Goal: Book appointment/travel/reservation

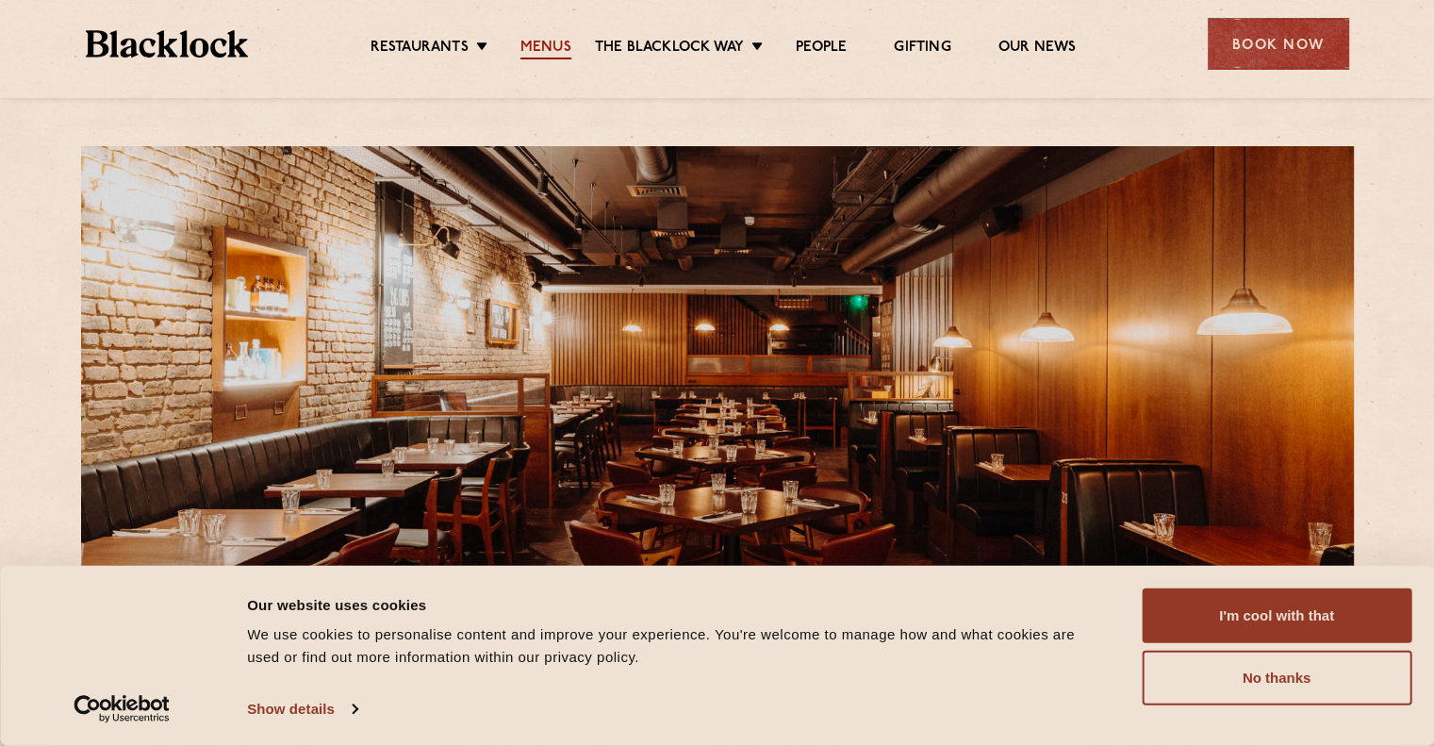
click at [565, 47] on link "Menus" at bounding box center [545, 49] width 51 height 21
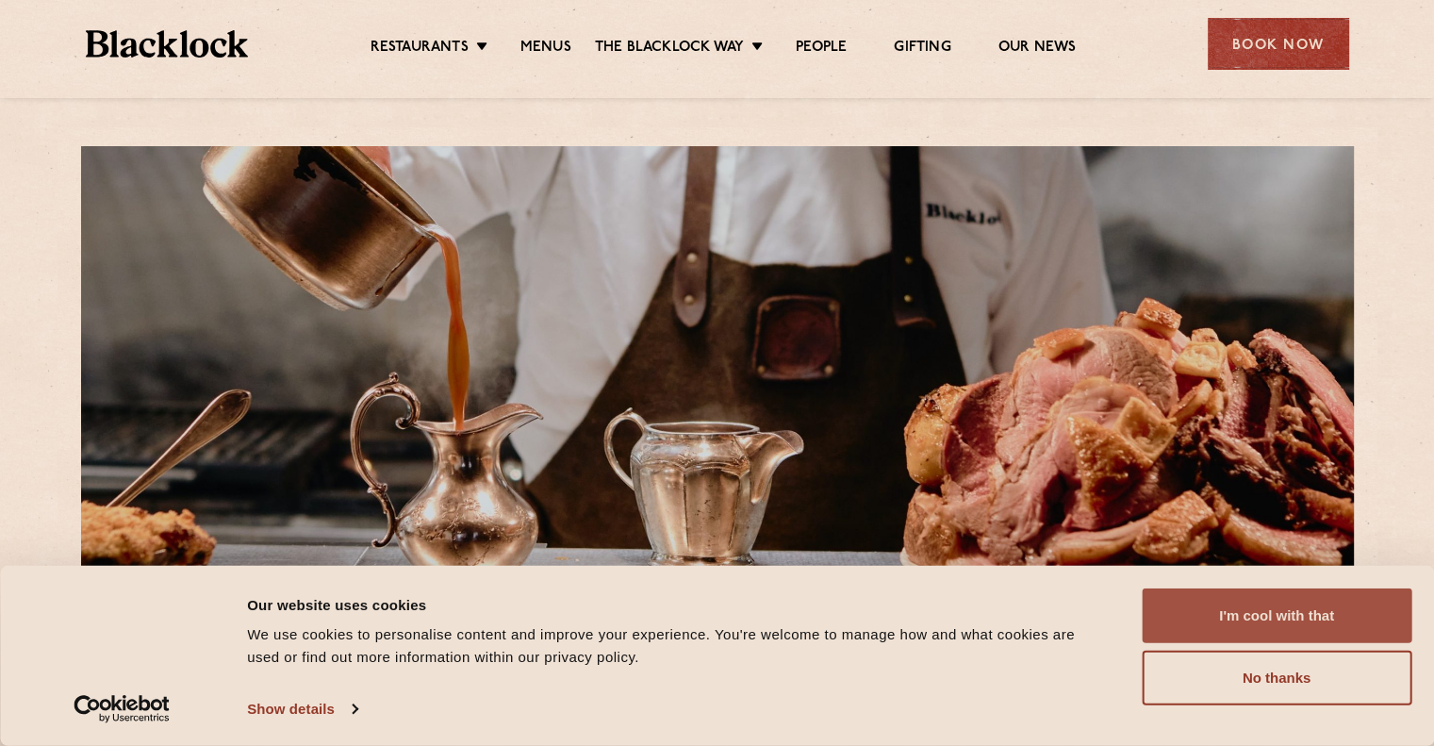
click at [1219, 596] on button "I'm cool with that" at bounding box center [1277, 615] width 270 height 55
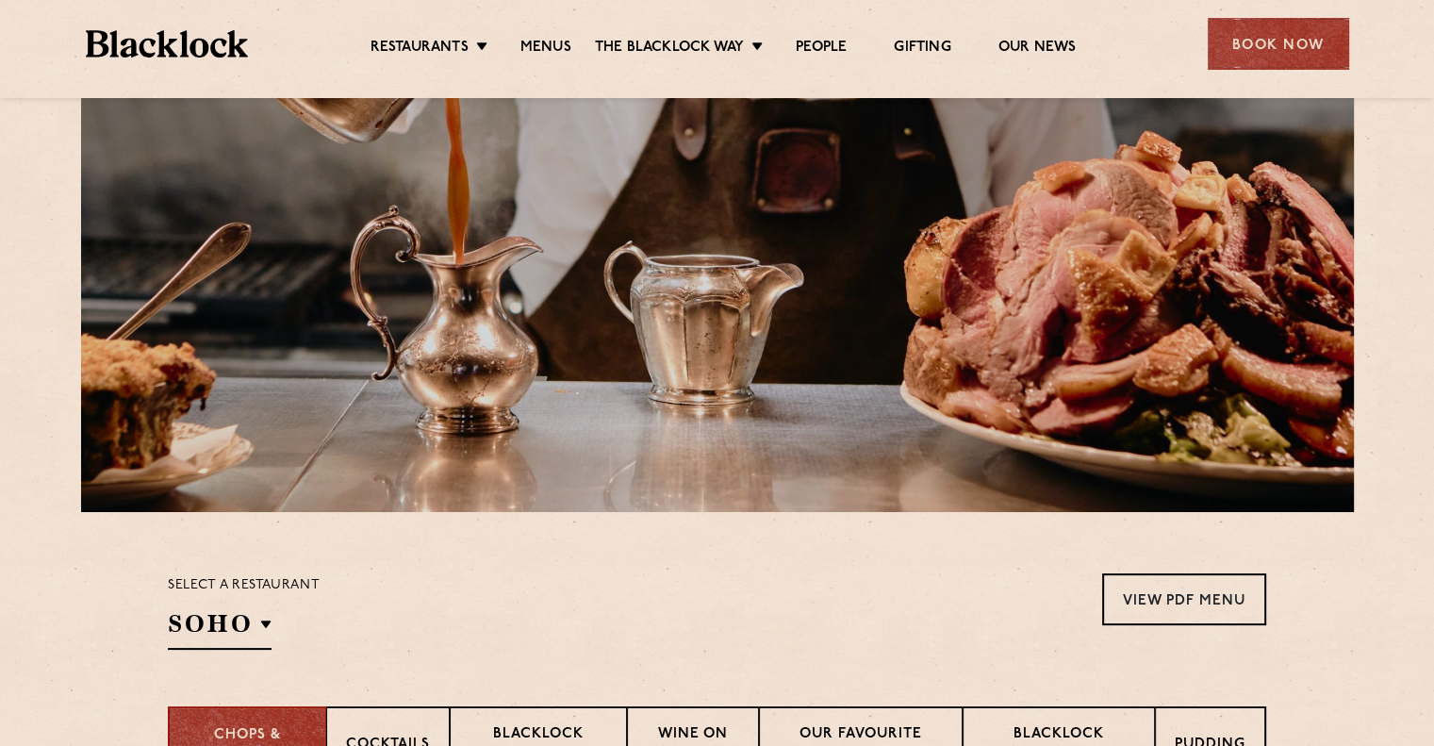
scroll to position [471, 0]
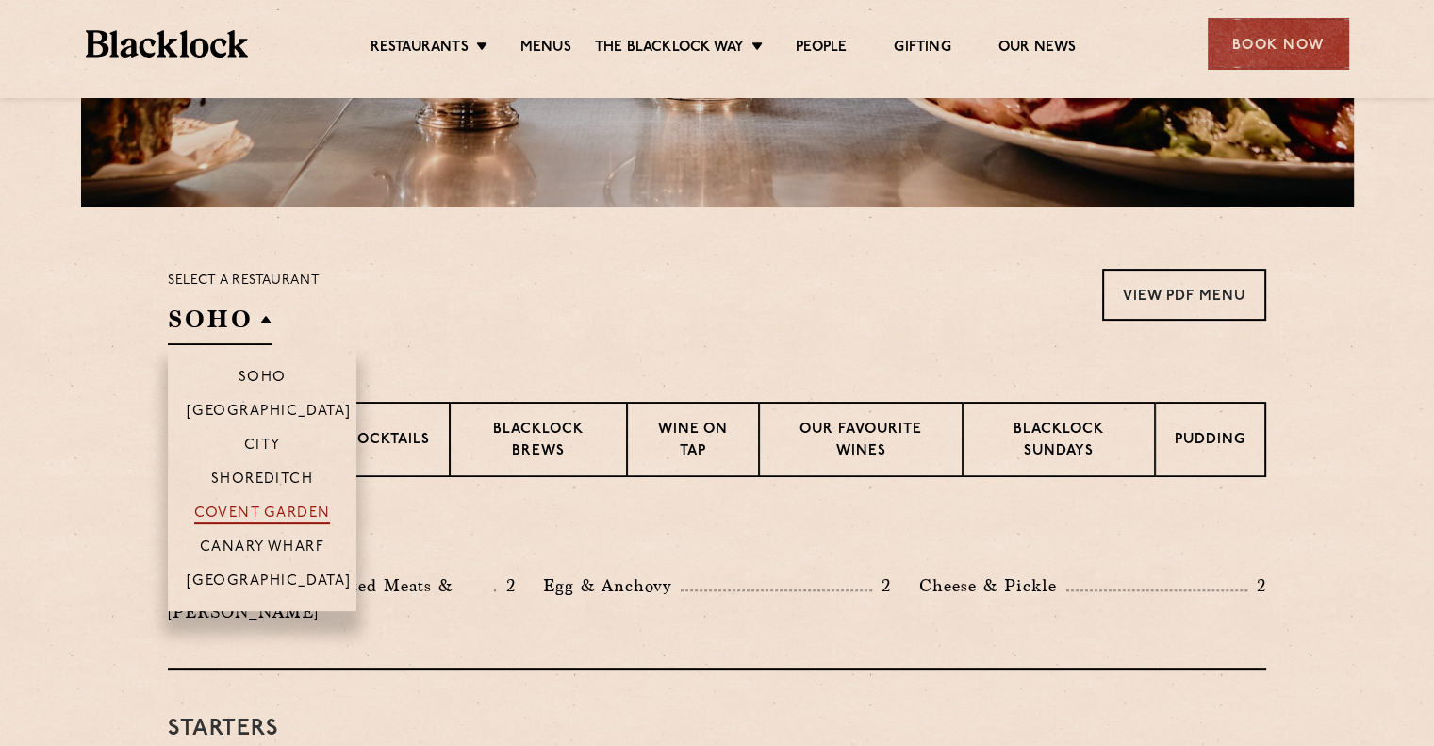
click at [273, 523] on p "Covent Garden" at bounding box center [262, 514] width 137 height 19
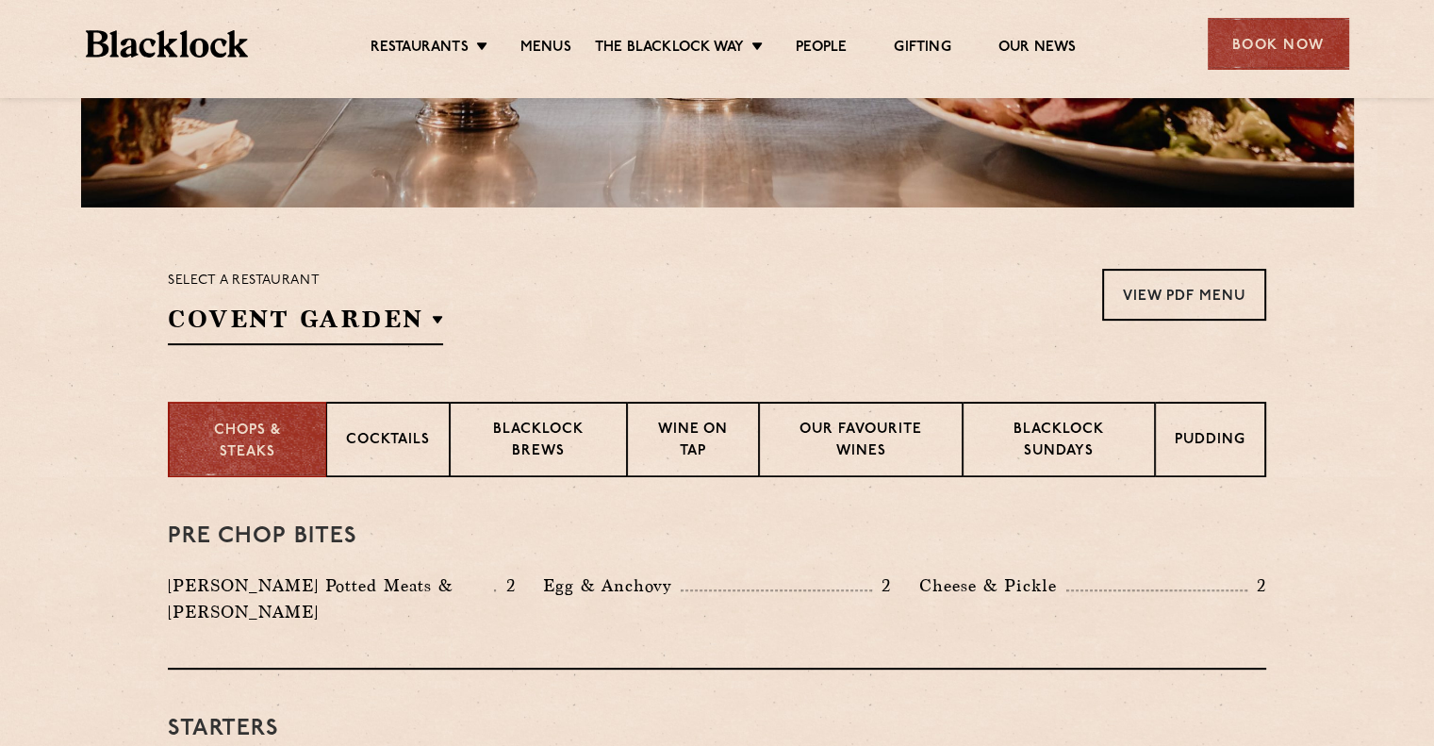
scroll to position [0, 0]
